Goal: Navigation & Orientation: Go to known website

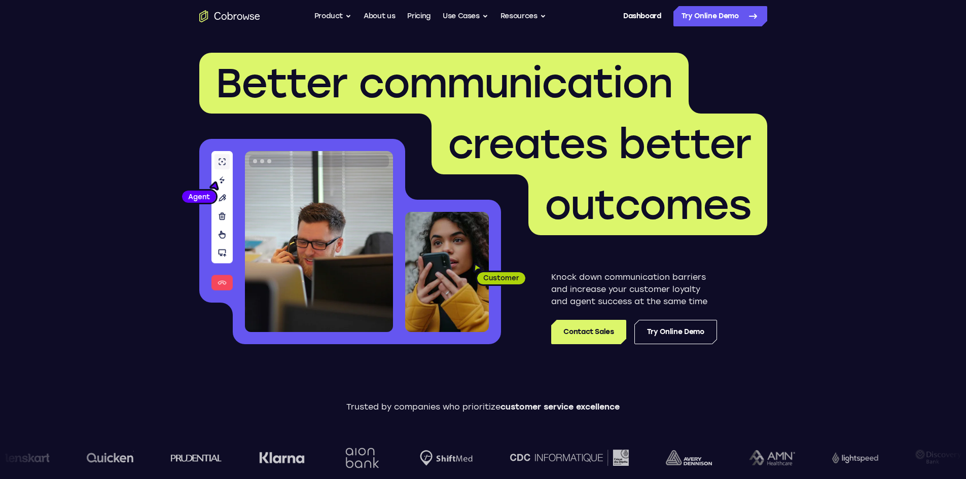
click at [641, 18] on link "Dashboard" at bounding box center [642, 16] width 38 height 20
click at [648, 19] on link "Dashboard" at bounding box center [642, 16] width 38 height 20
